Goal: Information Seeking & Learning: Learn about a topic

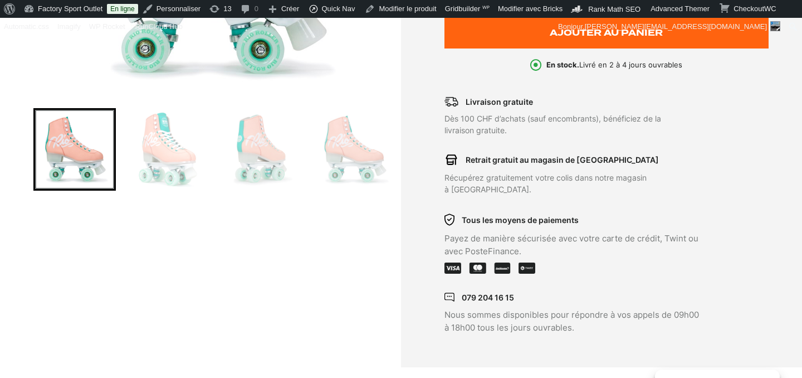
scroll to position [361, 0]
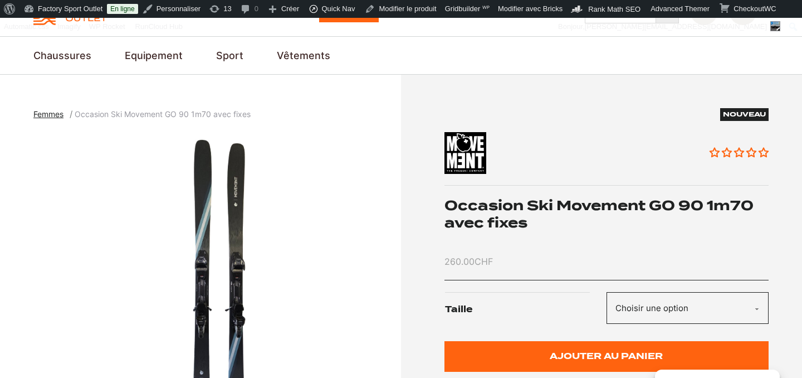
scroll to position [181, 0]
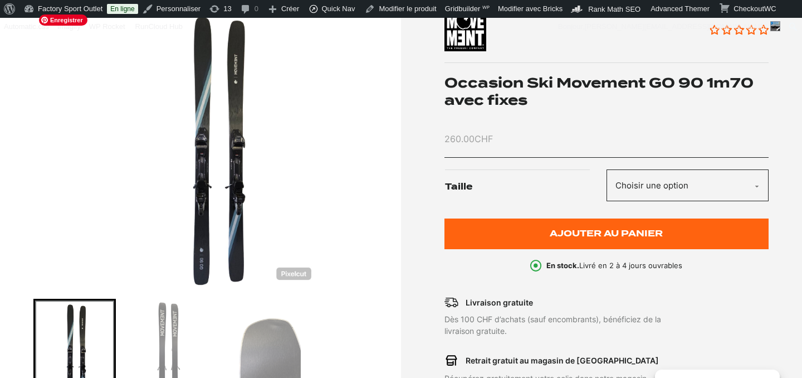
click at [294, 272] on img "1 of 3" at bounding box center [214, 148] width 362 height 278
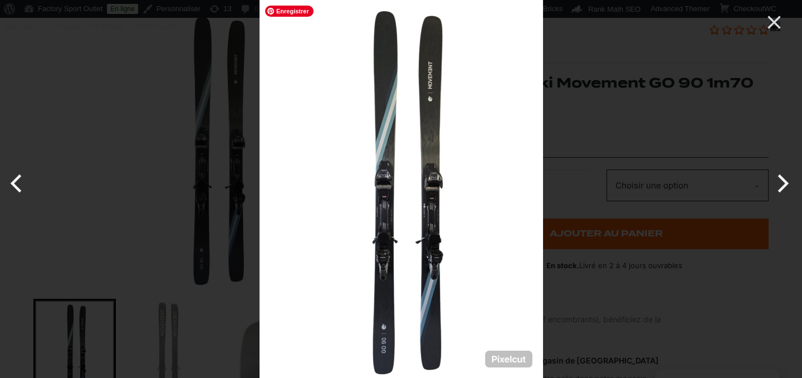
click at [506, 364] on img at bounding box center [402, 189] width 284 height 378
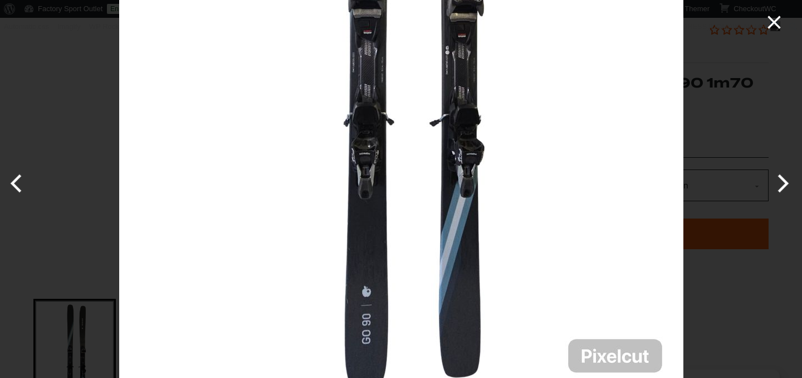
click at [768, 25] on icon "Close" at bounding box center [774, 22] width 22 height 22
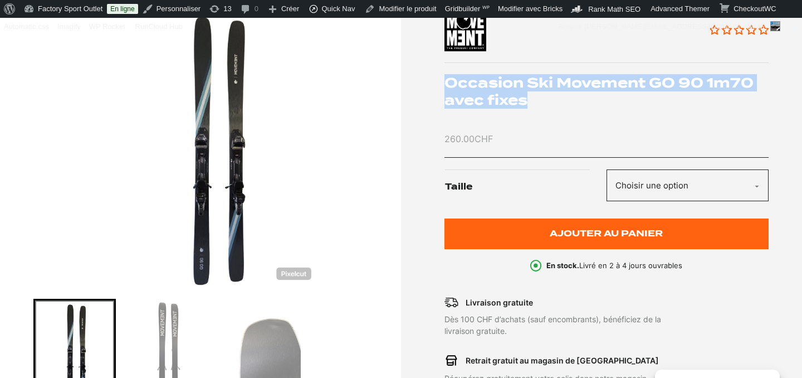
drag, startPoint x: 447, startPoint y: 81, endPoint x: 535, endPoint y: 106, distance: 92.0
click at [535, 106] on h1 "Occasion Ski Movement GO 90 1m70 avec fixes" at bounding box center [606, 91] width 325 height 35
copy h1 "Occasion Ski Movement GO 90 1m70 avec fixes"
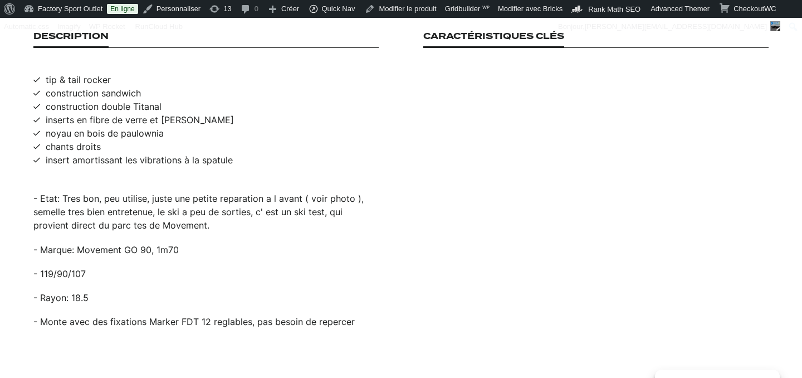
scroll to position [756, 0]
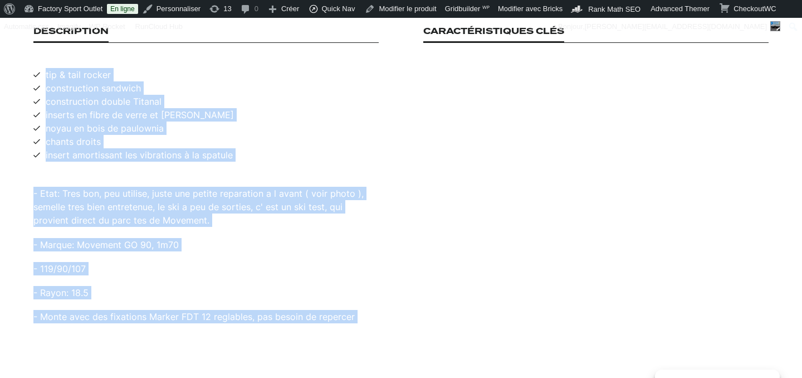
drag, startPoint x: 46, startPoint y: 62, endPoint x: 378, endPoint y: 310, distance: 413.5
click at [378, 311] on div "Description tip & tail rocker construction sandwich construction double Titanal…" at bounding box center [205, 198] width 345 height 345
copy div "tip & tail rocker construction sandwich construction double Titanal inserts en …"
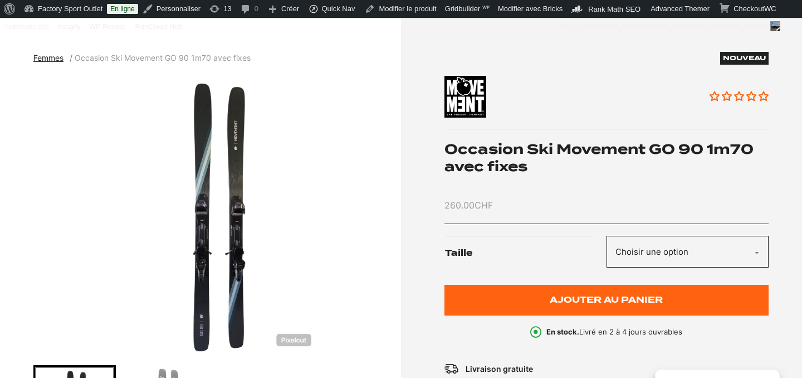
scroll to position [0, 0]
